Goal: Use online tool/utility: Utilize a website feature to perform a specific function

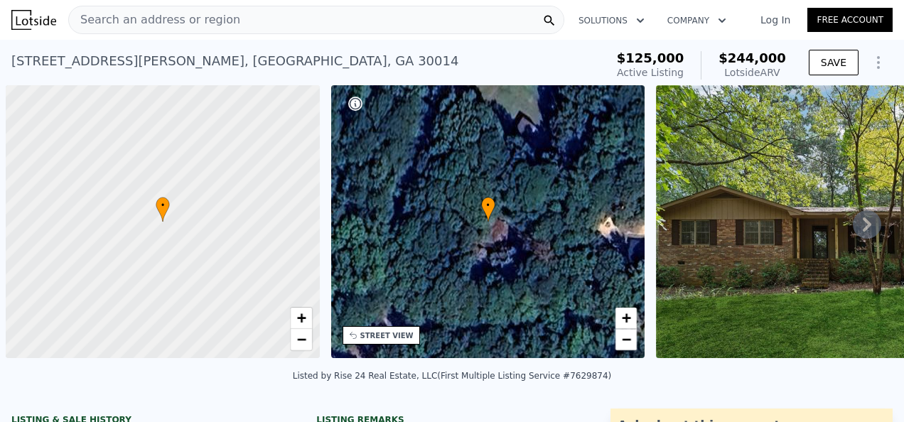
select select "30"
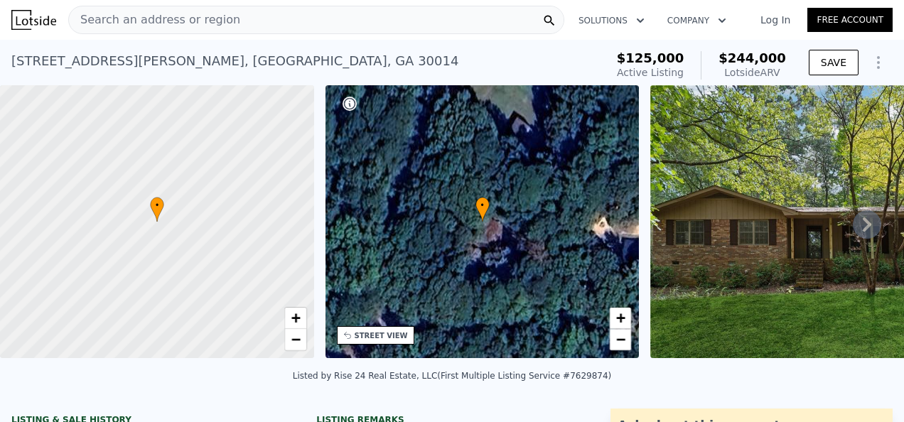
click at [168, 18] on span "Search an address or region" at bounding box center [154, 19] width 171 height 17
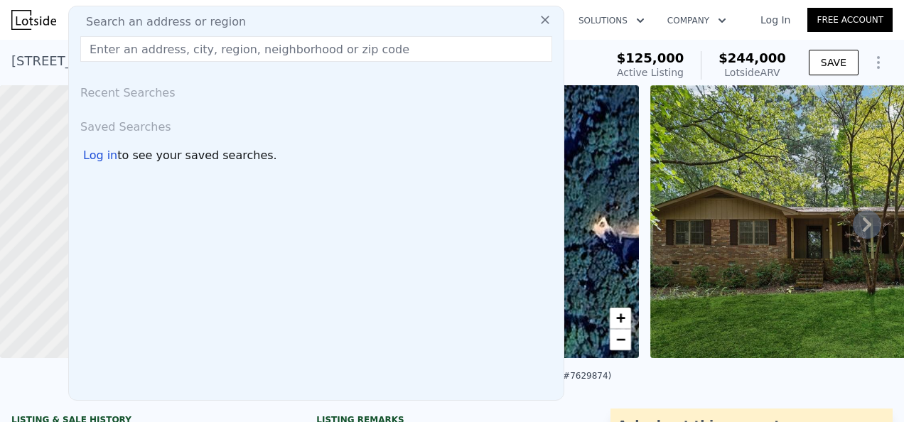
type input "[STREET_ADDRESS]"
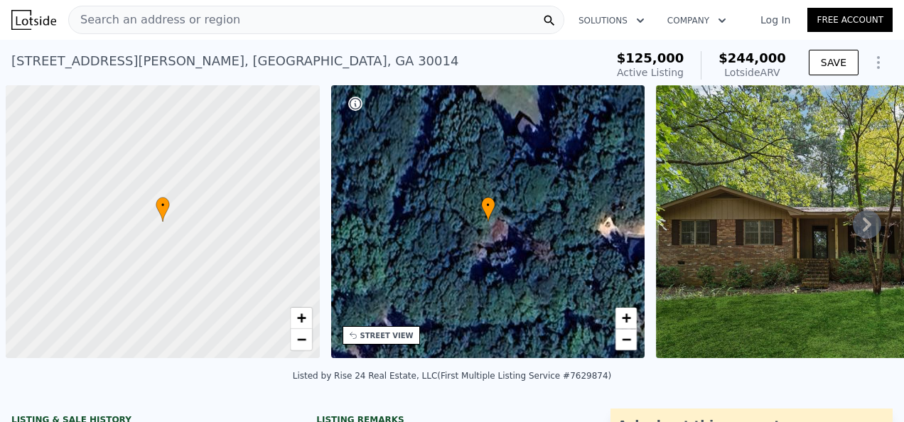
scroll to position [0, 6]
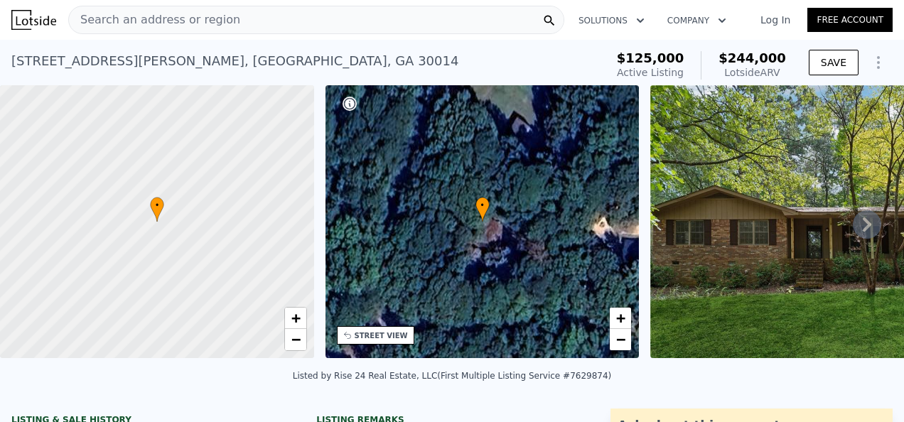
click at [139, 21] on span "Search an address or region" at bounding box center [154, 19] width 171 height 17
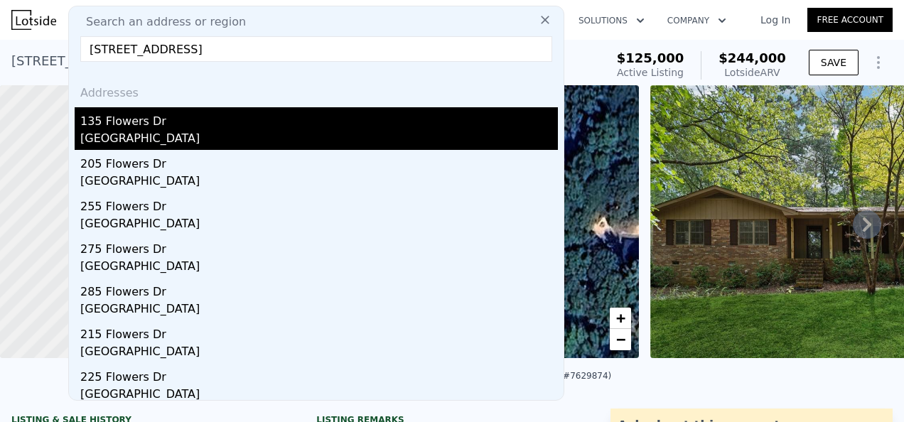
type input "[STREET_ADDRESS]"
click at [124, 123] on div "135 Flowers Dr" at bounding box center [319, 118] width 478 height 23
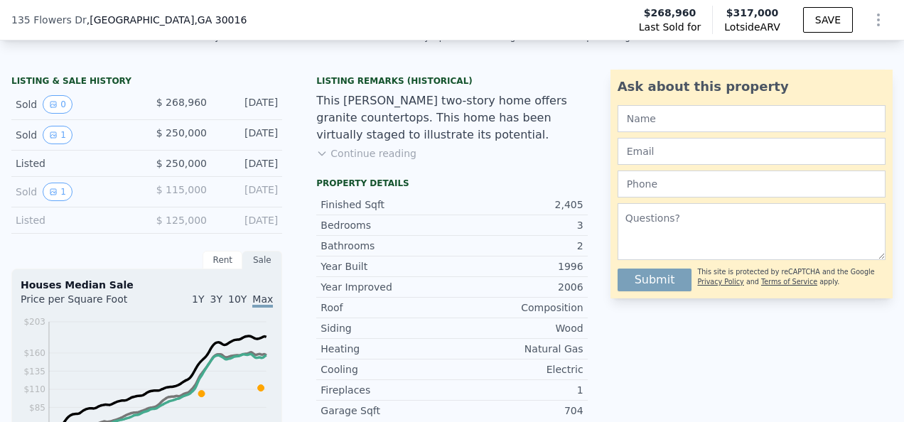
scroll to position [385, 0]
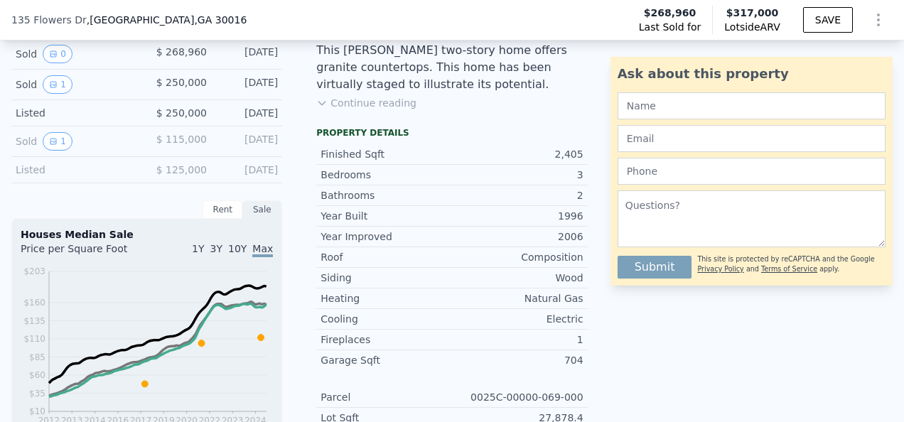
click at [888, 73] on div "Ask about this property Submit This site is protected by reCAPTCHA and the Goog…" at bounding box center [758, 171] width 294 height 229
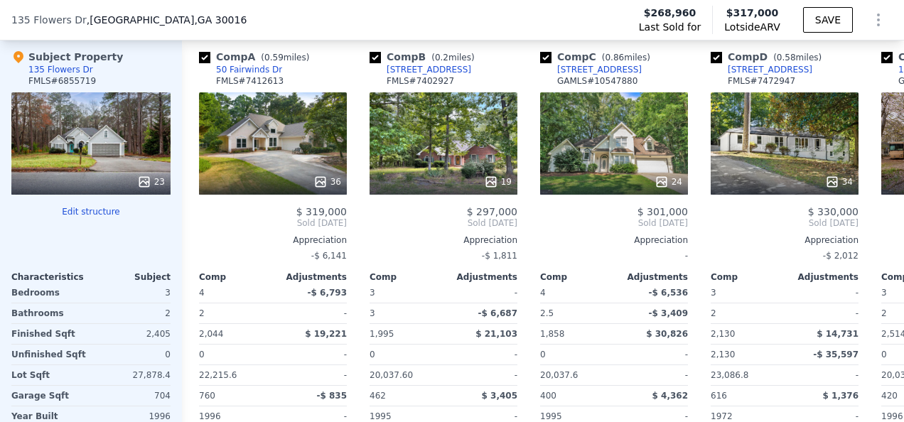
scroll to position [1624, 0]
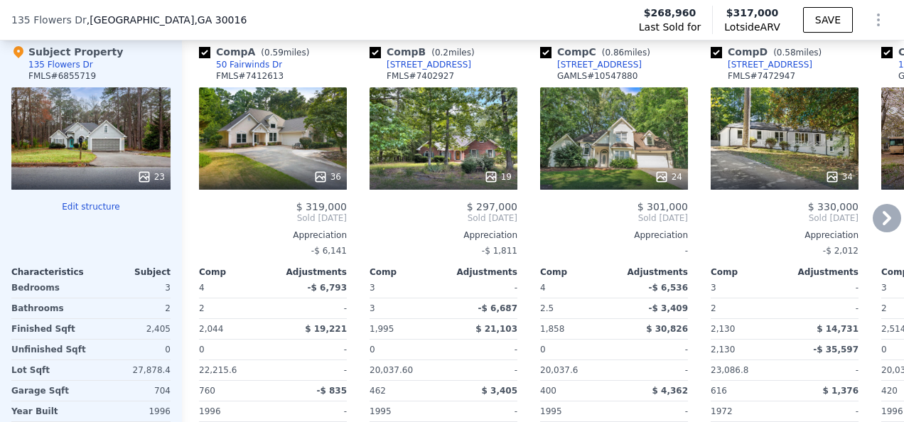
click at [645, 145] on div "24" at bounding box center [614, 138] width 148 height 102
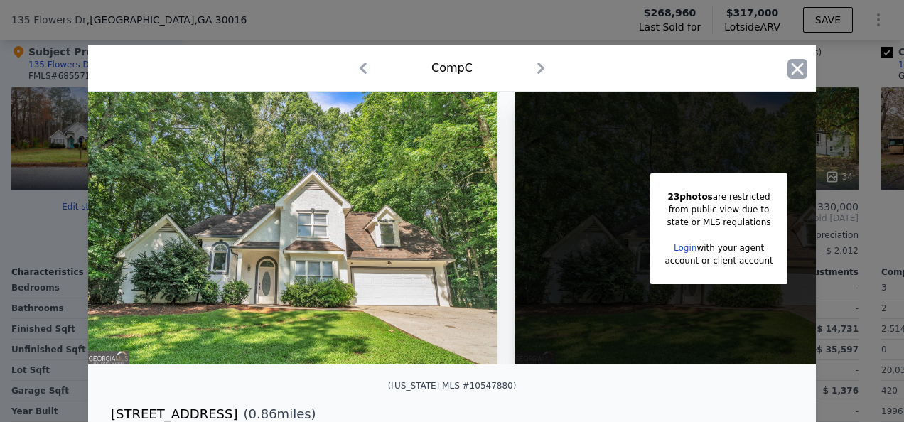
click at [792, 72] on icon "button" at bounding box center [798, 69] width 20 height 20
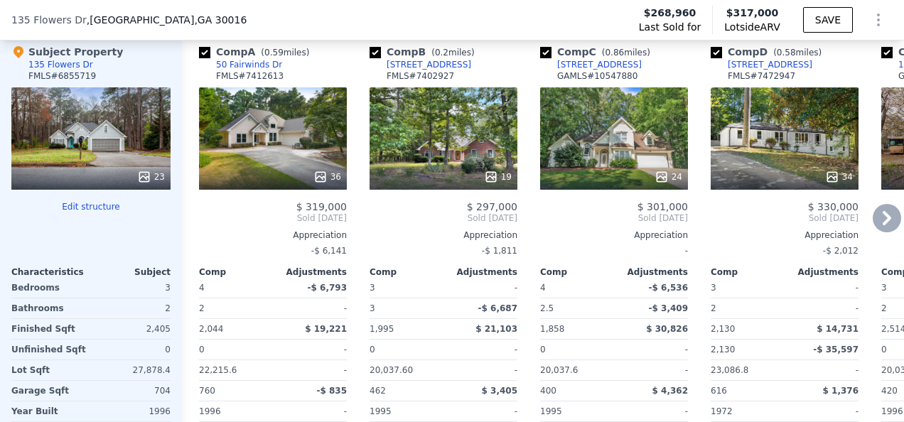
click at [883, 220] on icon at bounding box center [887, 218] width 9 height 14
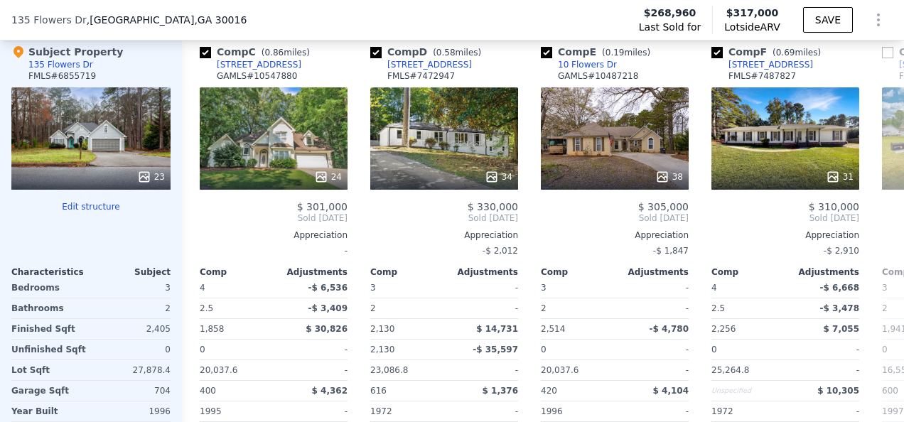
scroll to position [0, 341]
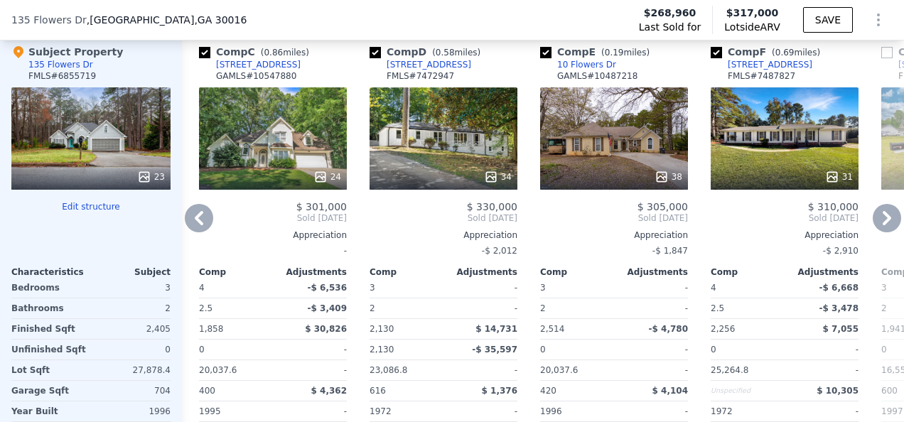
click at [596, 149] on div "38" at bounding box center [614, 138] width 148 height 102
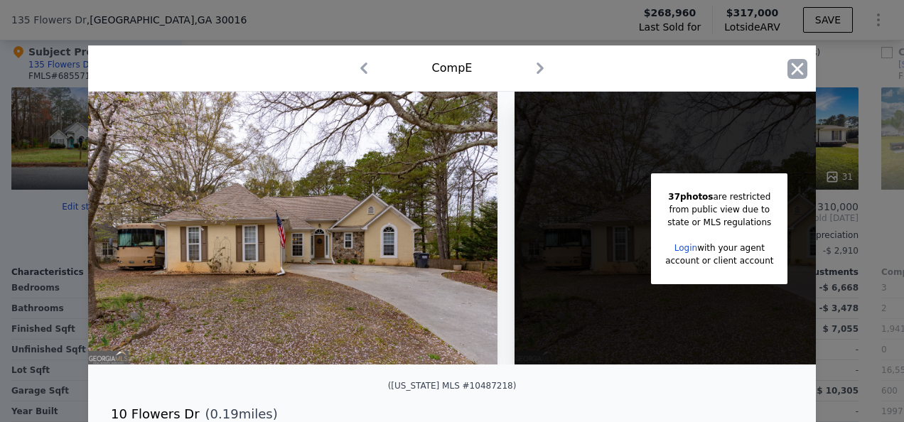
click at [793, 67] on icon "button" at bounding box center [798, 69] width 12 height 12
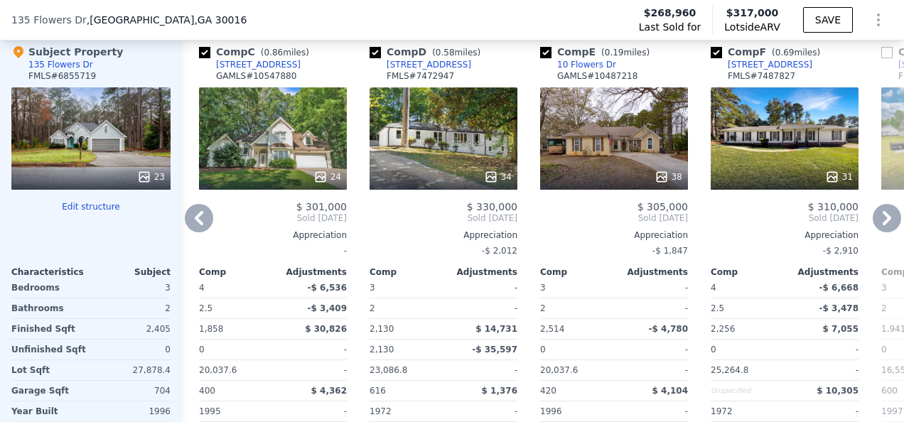
click at [883, 222] on icon at bounding box center [887, 218] width 9 height 14
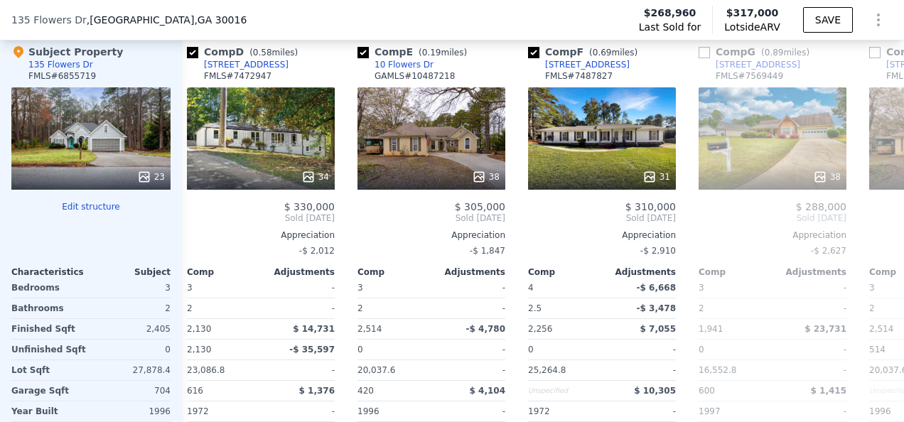
scroll to position [0, 682]
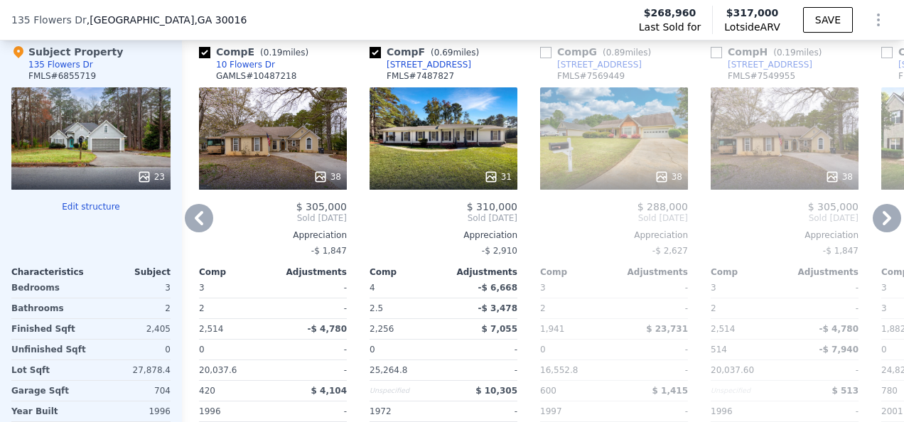
click at [469, 147] on div "31" at bounding box center [444, 138] width 148 height 102
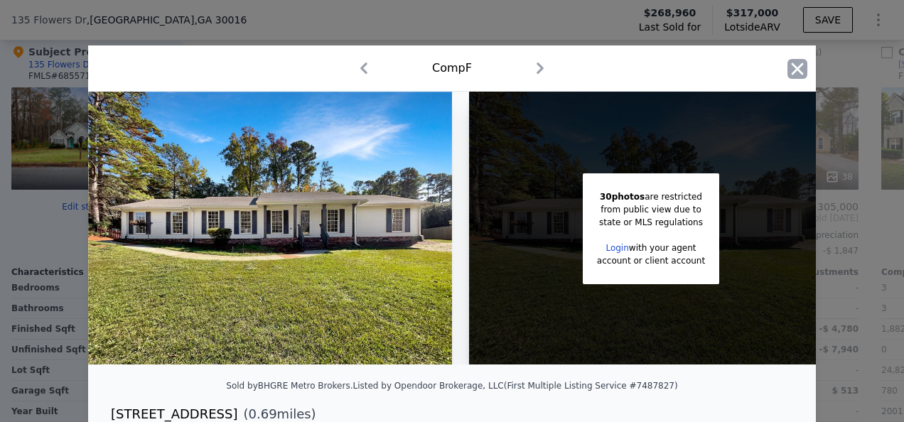
click at [788, 69] on icon "button" at bounding box center [798, 69] width 20 height 20
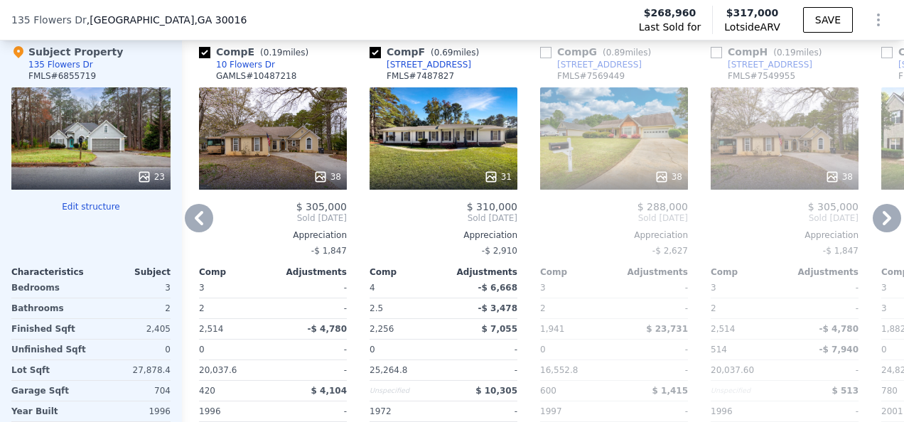
click at [876, 223] on icon at bounding box center [887, 218] width 28 height 28
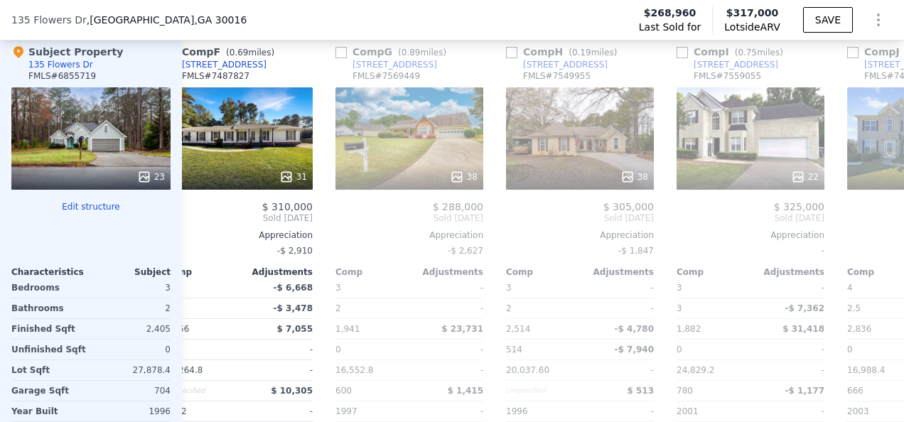
scroll to position [0, 1024]
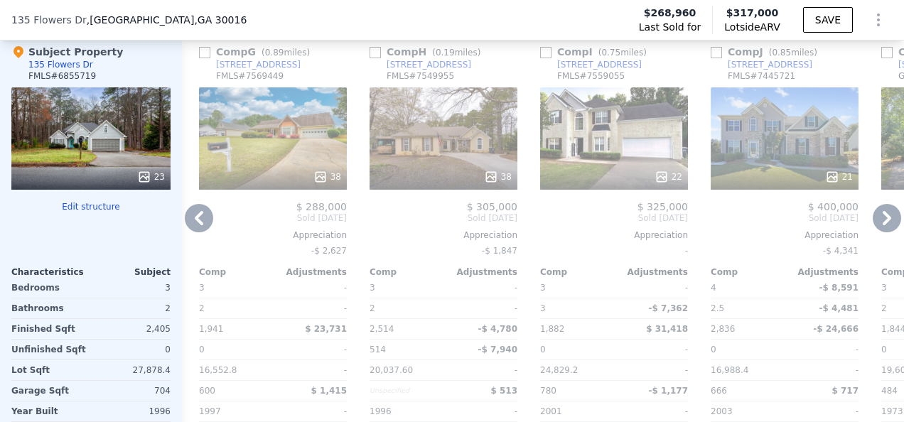
click at [605, 128] on div "22" at bounding box center [614, 138] width 148 height 102
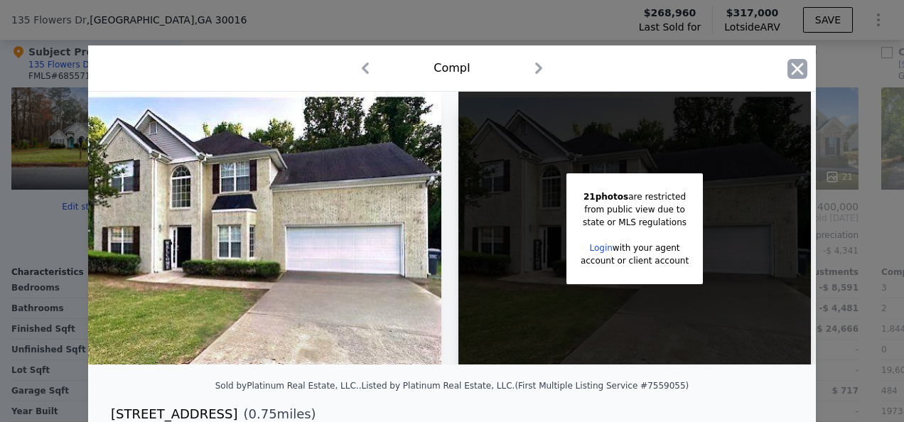
click at [791, 65] on icon "button" at bounding box center [798, 69] width 20 height 20
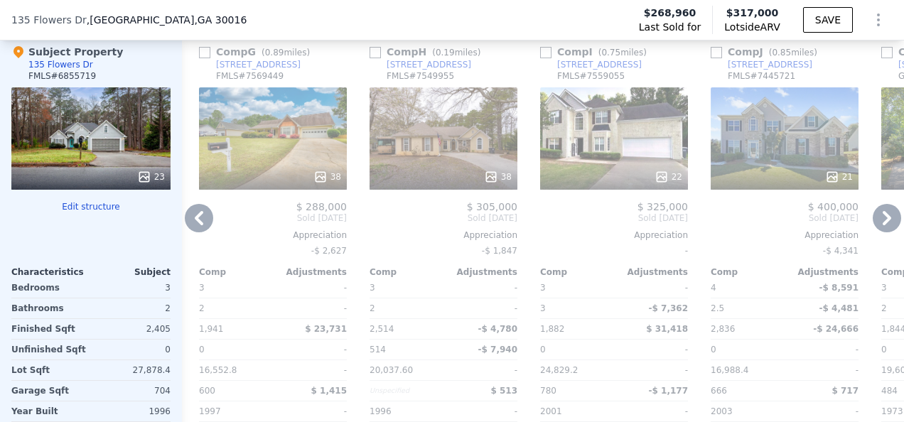
click at [873, 221] on icon at bounding box center [887, 218] width 28 height 28
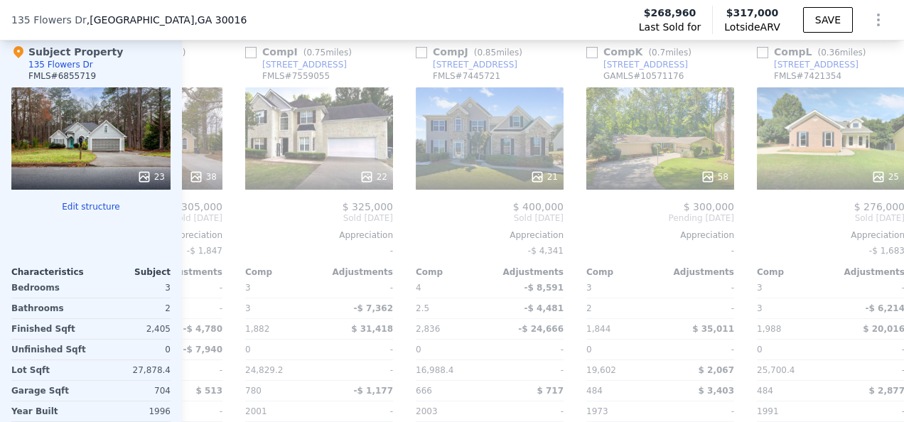
scroll to position [0, 1365]
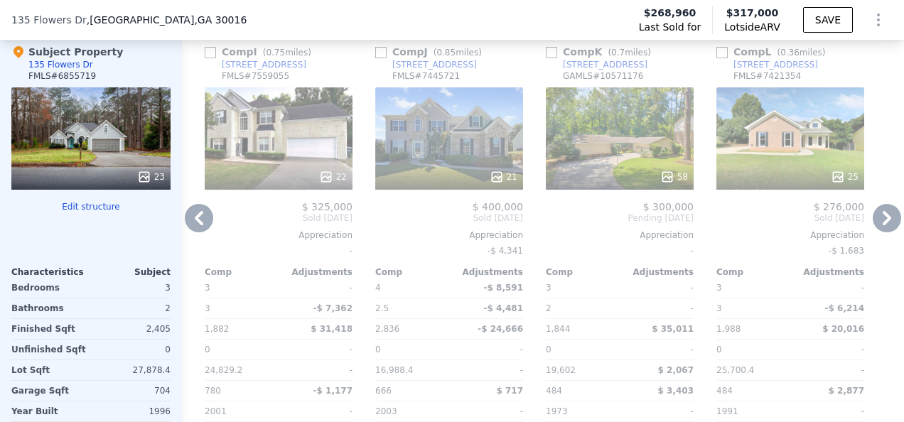
click at [873, 221] on icon at bounding box center [887, 218] width 28 height 28
click at [199, 223] on icon at bounding box center [199, 218] width 28 height 28
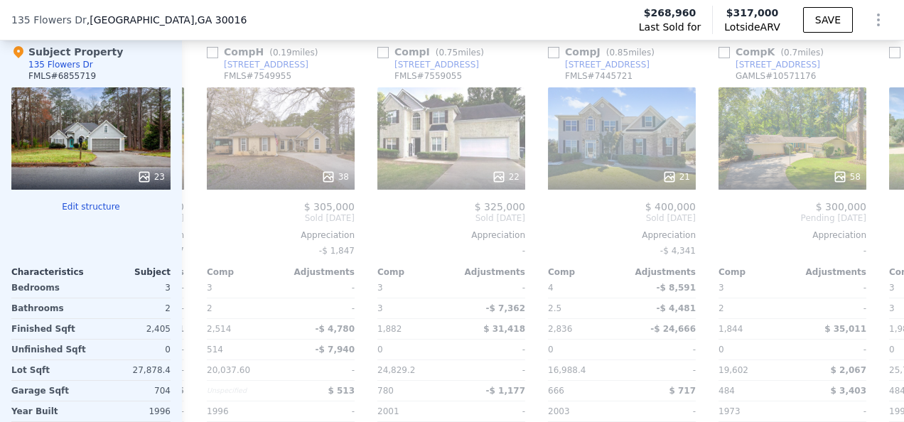
scroll to position [0, 1029]
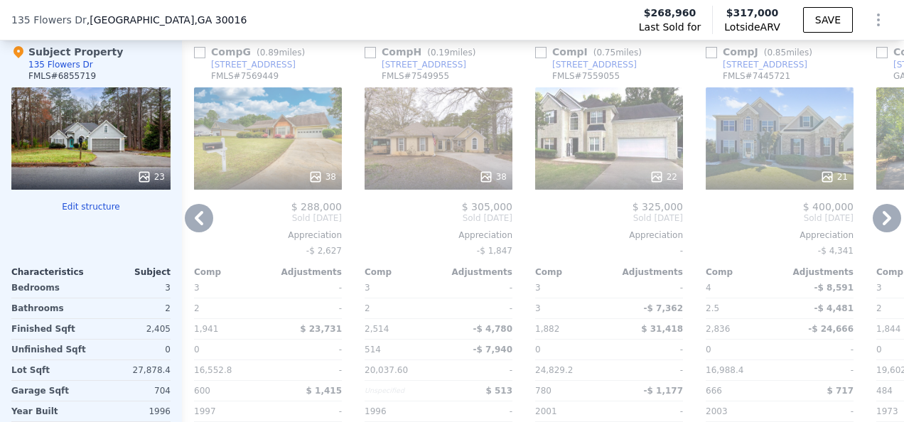
click at [264, 161] on div "38" at bounding box center [268, 138] width 148 height 102
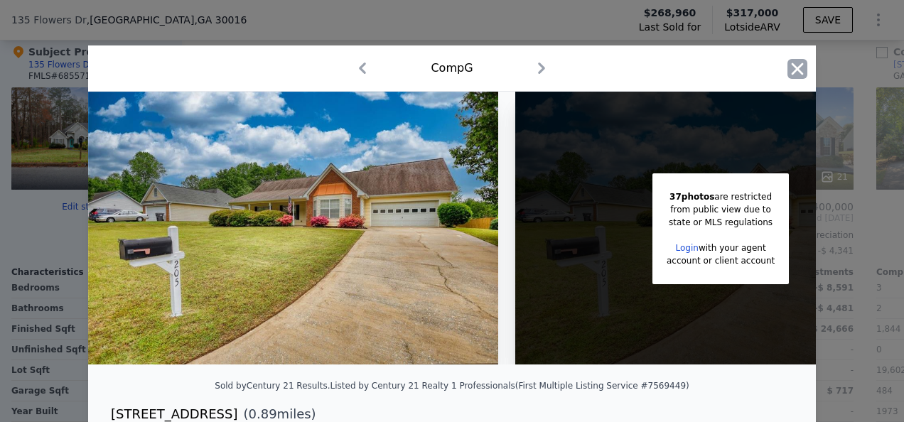
click at [796, 75] on icon "button" at bounding box center [798, 69] width 20 height 20
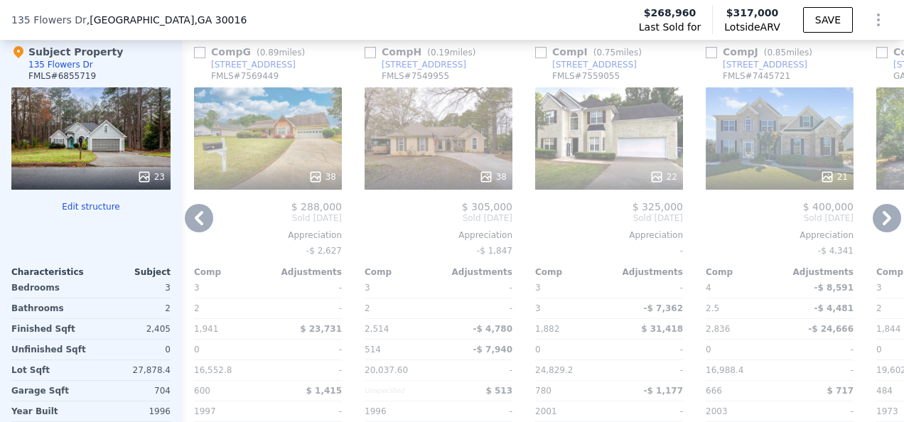
click at [205, 221] on icon at bounding box center [199, 218] width 28 height 28
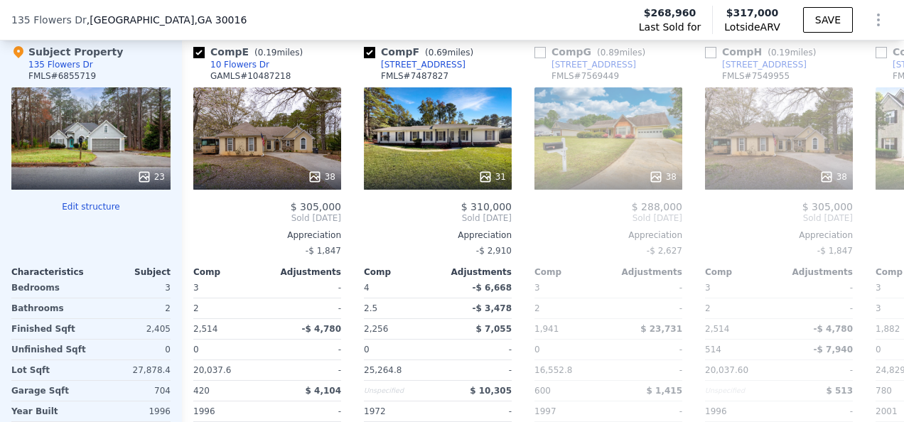
scroll to position [0, 687]
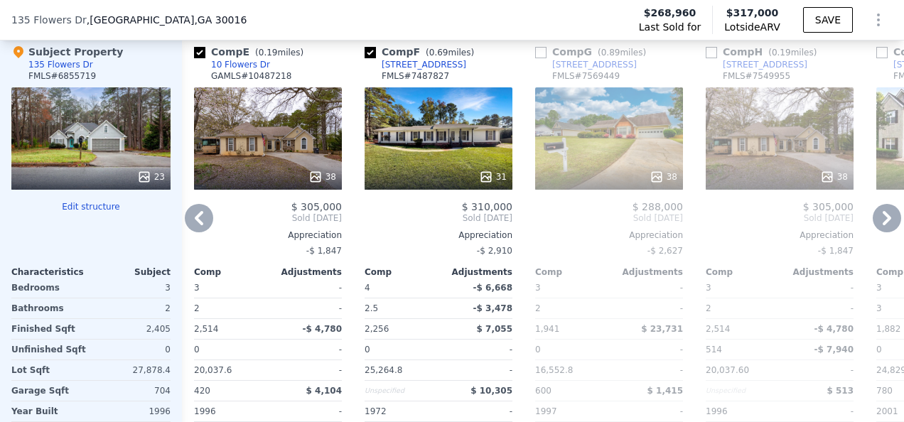
click at [206, 221] on icon at bounding box center [199, 218] width 28 height 28
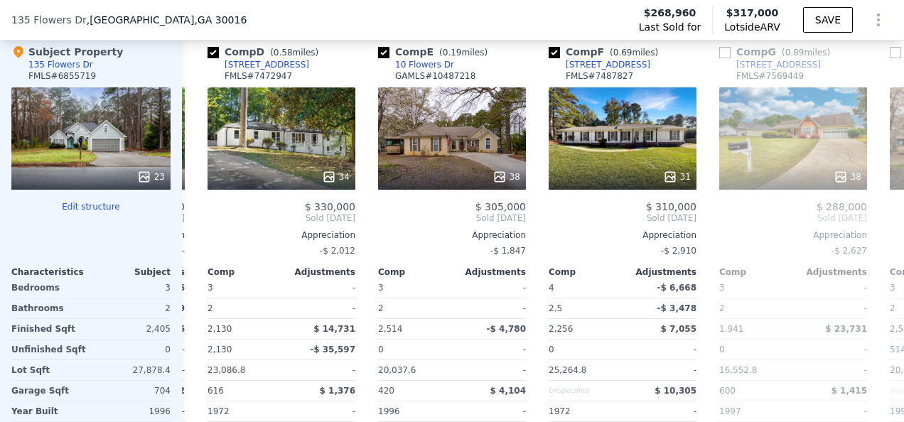
scroll to position [0, 346]
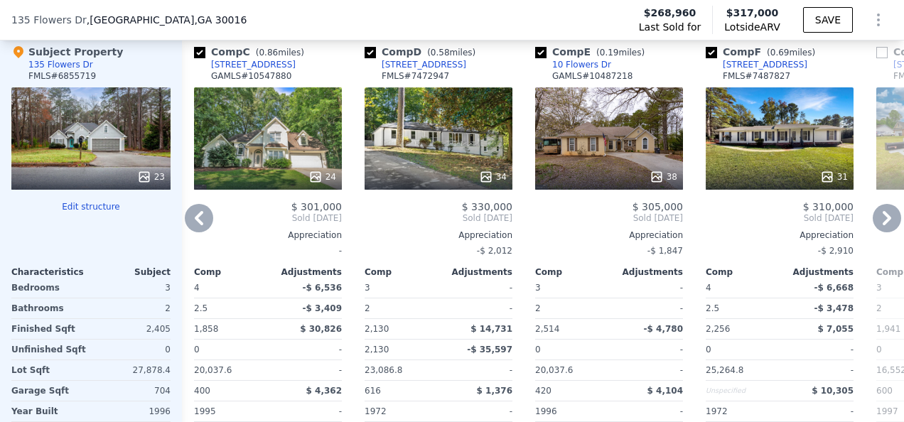
click at [206, 221] on icon at bounding box center [199, 218] width 28 height 28
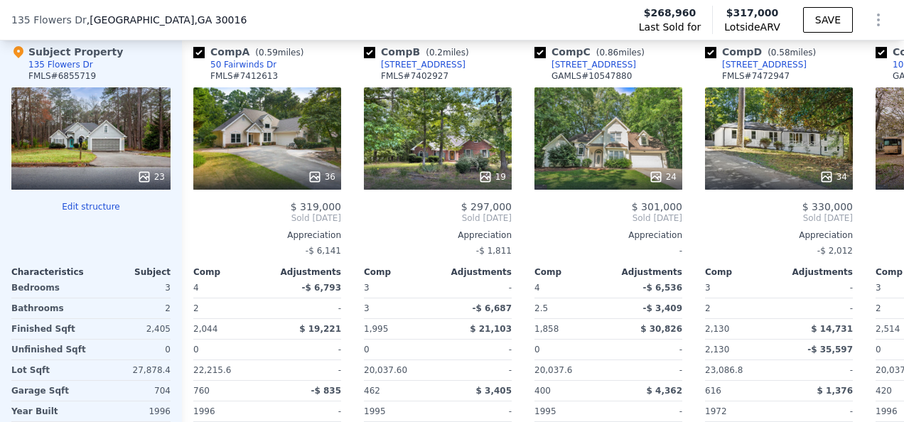
scroll to position [0, 5]
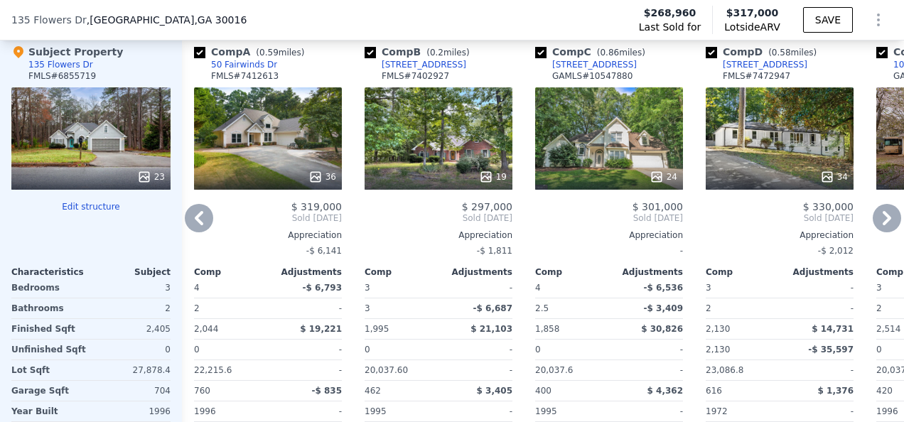
click at [206, 221] on icon at bounding box center [199, 218] width 28 height 28
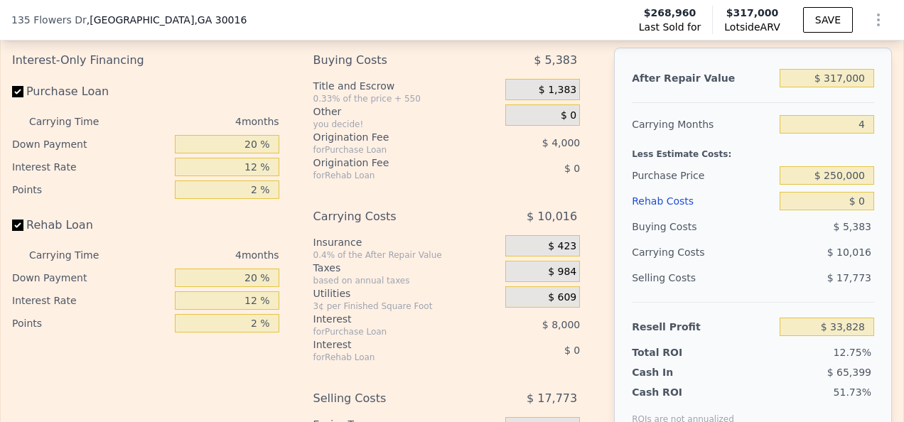
scroll to position [2316, 0]
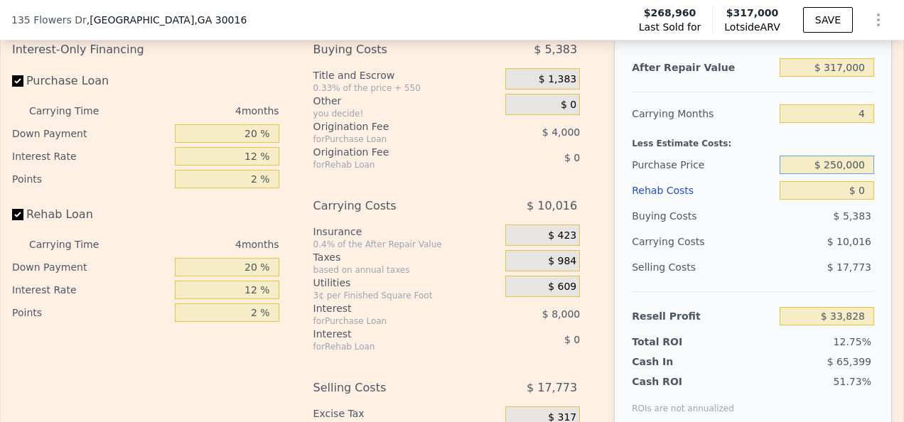
click at [835, 174] on input "$ 250,000" at bounding box center [827, 165] width 95 height 18
type input "$ 225,000"
type input "$ 60,112"
click at [859, 200] on input "$ 0" at bounding box center [827, 190] width 95 height 18
type input "$ 2"
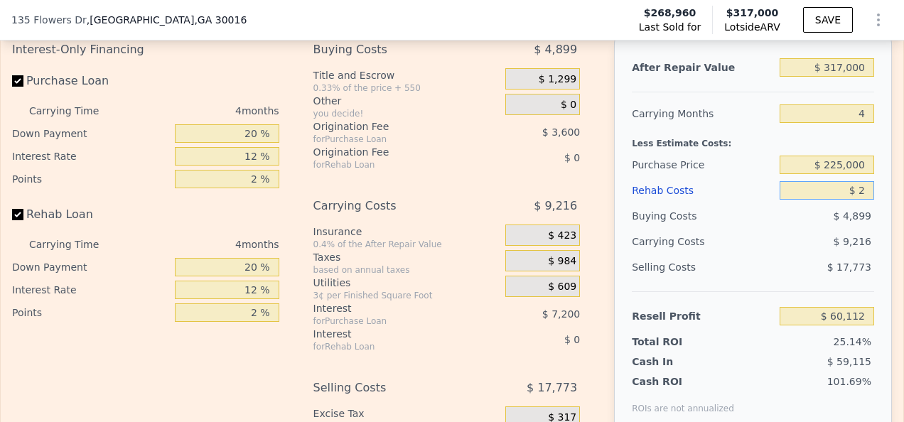
type input "$ 60,110"
type input "$ 20"
type input "$ 60,092"
type input "$ 200"
type input "$ 59,901"
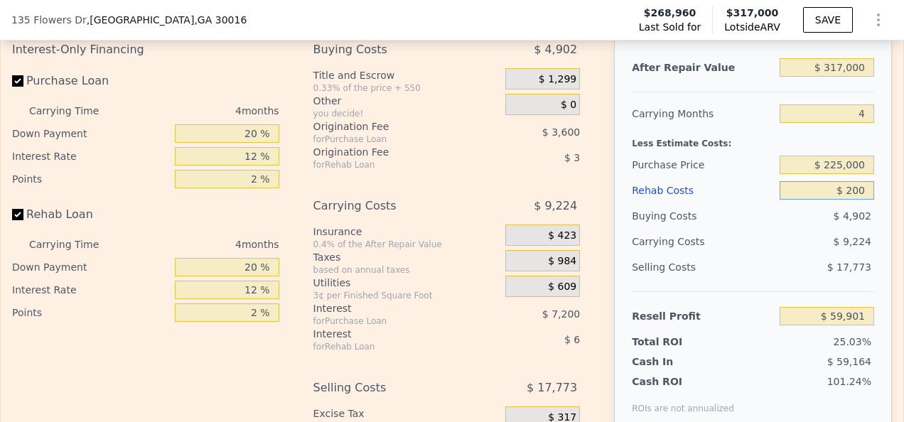
type input "$ 2,000"
type input "$ 58,016"
type input "$ 20,000"
type input "$ 39,152"
type input "$ 20,000"
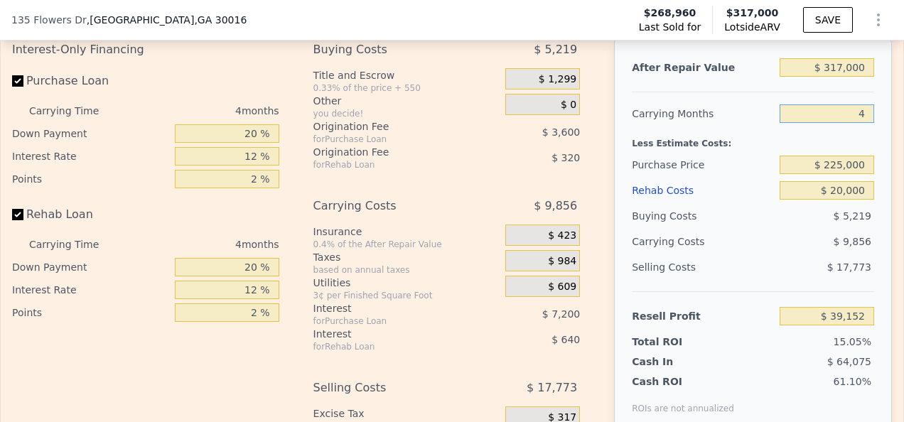
click at [853, 123] on input "4" at bounding box center [827, 114] width 95 height 18
click at [835, 77] on input "$ 317,000" at bounding box center [827, 67] width 95 height 18
type input "$ 31,000"
type input "-$ 230,927"
type input "$ 3,000"
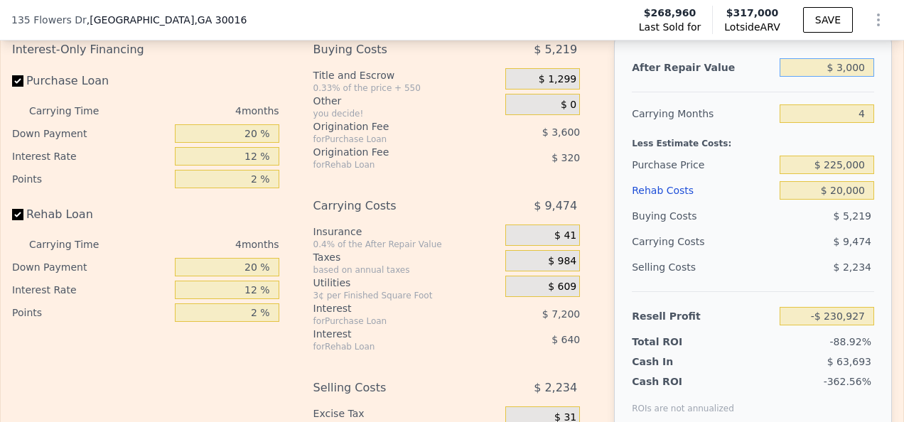
type input "-$ 257,369"
type input "$ 000"
type input "-$ 260,202"
type input "$ 2,000"
type input "-$ 258,314"
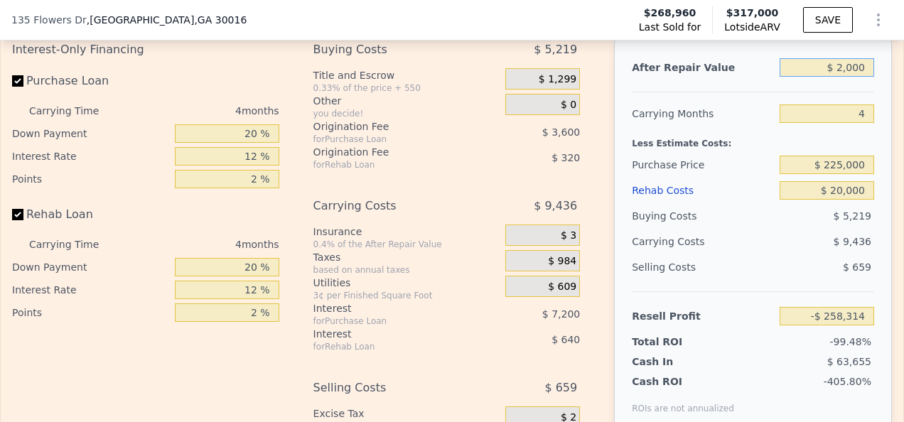
type input "$ 29,000"
type input "-$ 232,817"
type input "$ 290,000"
type input "$ 13,655"
type input "$ 290,000"
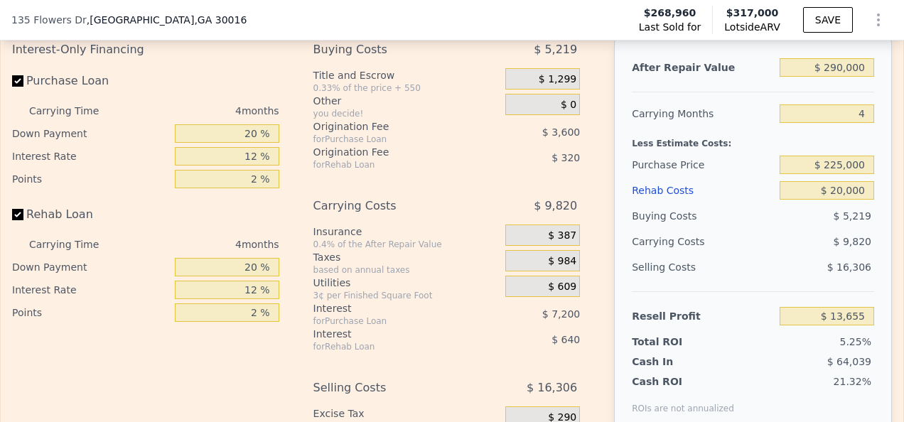
click at [835, 117] on div "4" at bounding box center [827, 114] width 95 height 26
drag, startPoint x: 894, startPoint y: 256, endPoint x: 892, endPoint y: 50, distance: 206.2
click at [892, 50] on div "Edit the assumptions in yellow boxes. Input profit to calculate an offer price.…" at bounding box center [452, 244] width 903 height 529
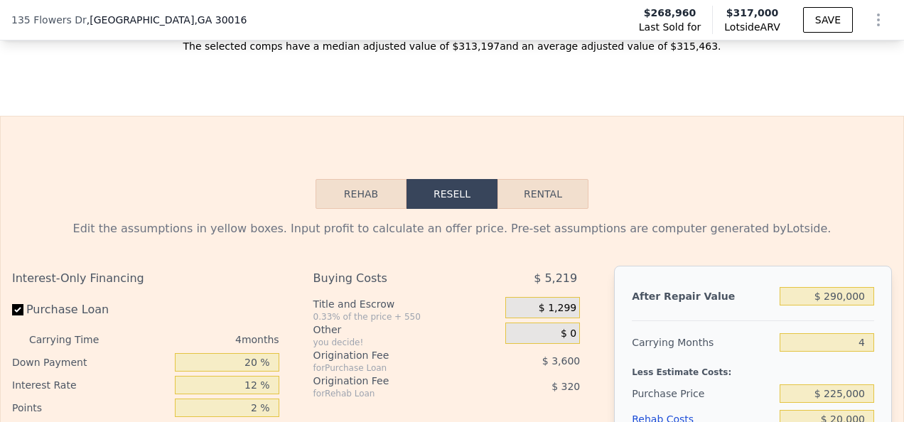
scroll to position [2081, 0]
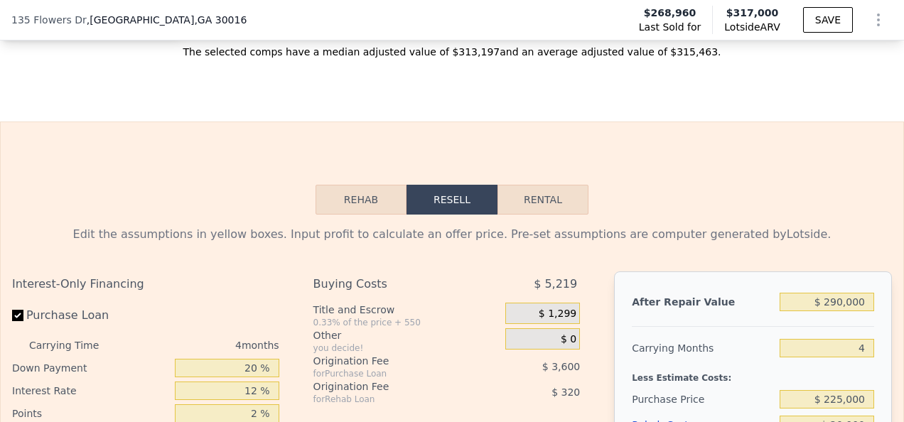
click at [529, 210] on button "Rental" at bounding box center [543, 200] width 91 height 30
select select "30"
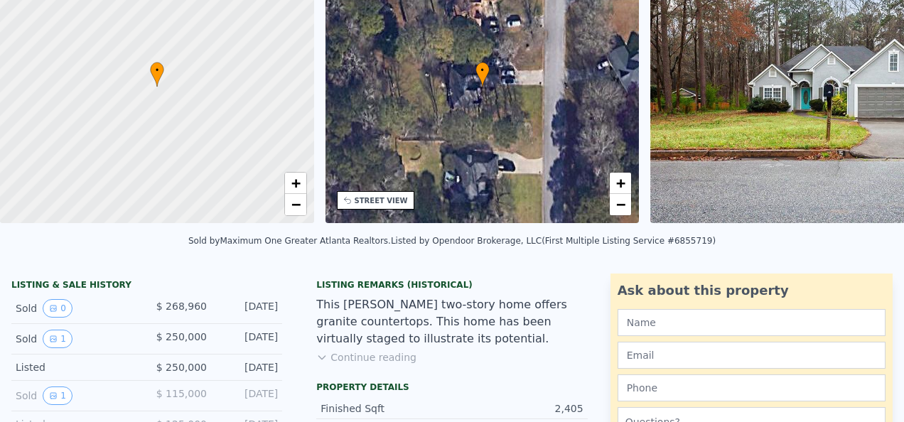
scroll to position [0, 0]
